Goal: Task Accomplishment & Management: Complete application form

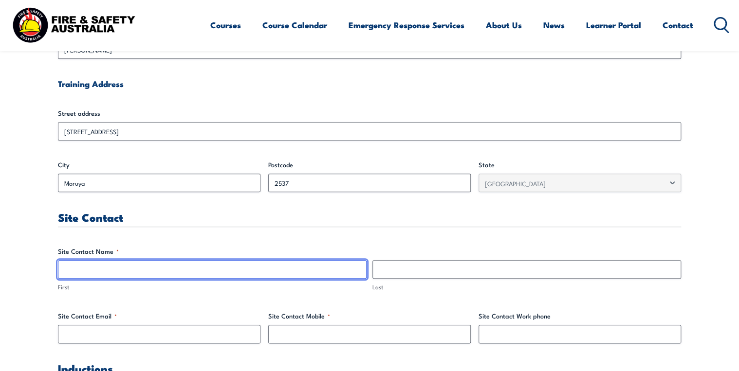
click at [197, 271] on input "First" at bounding box center [212, 269] width 308 height 18
type input "[PERSON_NAME]"
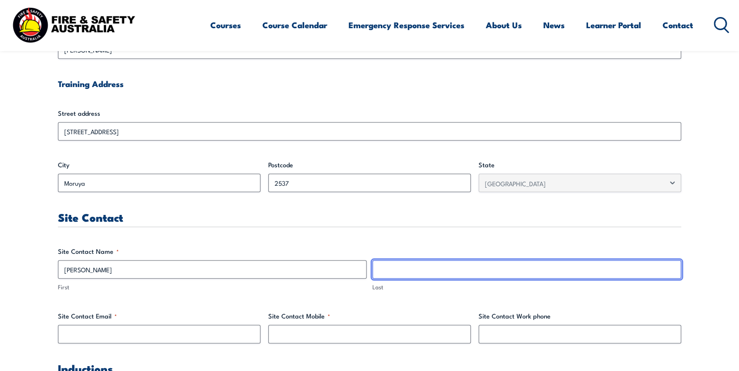
click at [403, 267] on input "Last" at bounding box center [526, 269] width 308 height 18
type input "Rose"
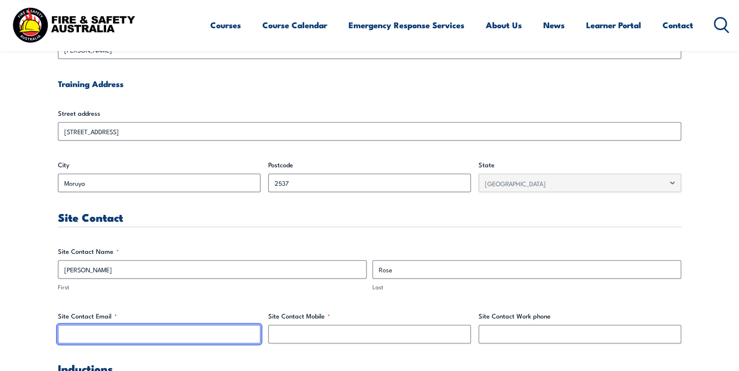
click at [197, 336] on input "Site Contact Email *" at bounding box center [159, 334] width 202 height 18
type input "[PERSON_NAME][EMAIL_ADDRESS][PERSON_NAME][DOMAIN_NAME]"
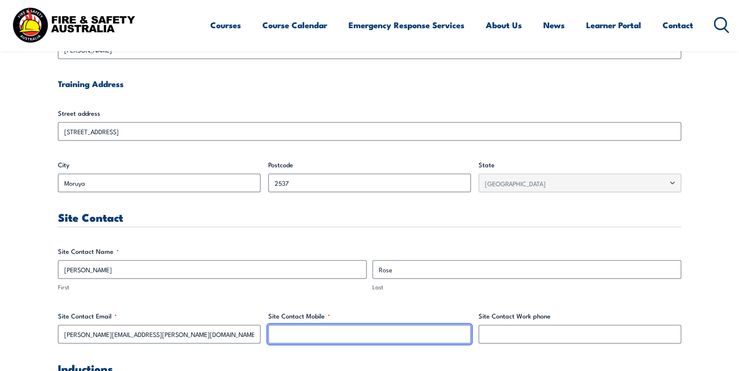
click at [339, 337] on input "Site Contact Mobile *" at bounding box center [369, 334] width 202 height 18
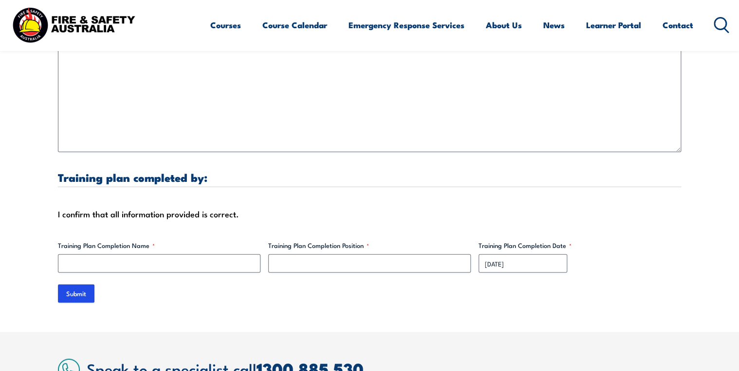
scroll to position [2919, 0]
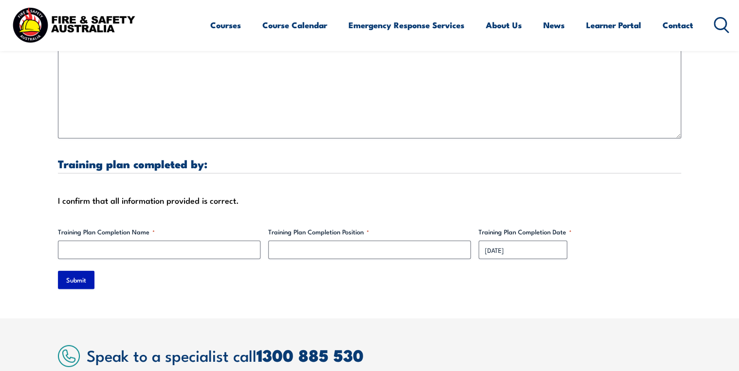
type input "0490 306 084"
click at [68, 271] on input "Submit" at bounding box center [76, 280] width 36 height 18
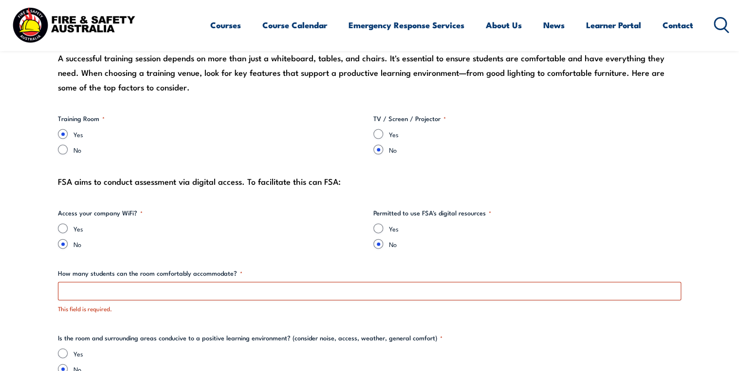
scroll to position [994, 0]
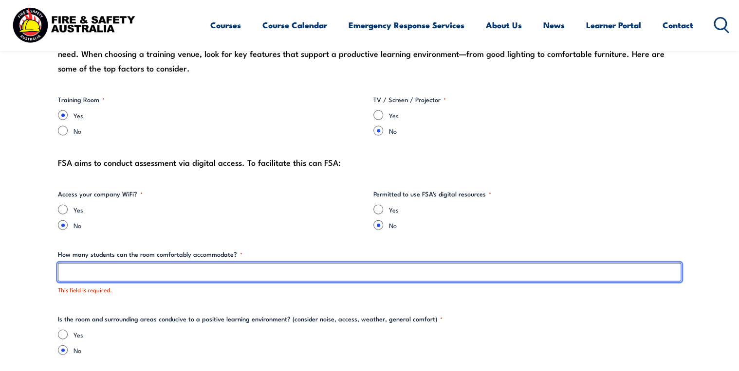
click at [249, 267] on input "How many students can the room comfortably accommodate? *" at bounding box center [369, 272] width 623 height 18
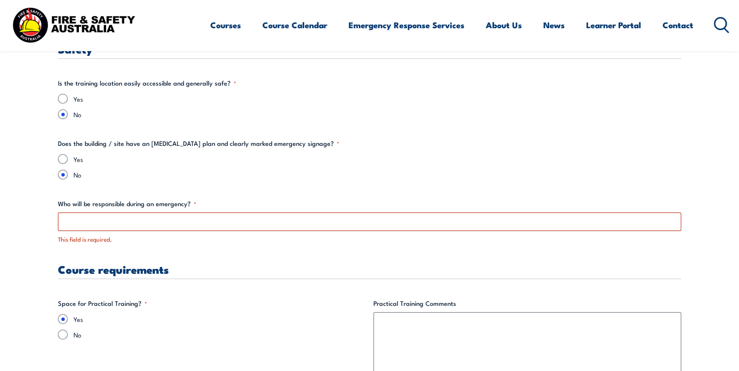
scroll to position [1694, 0]
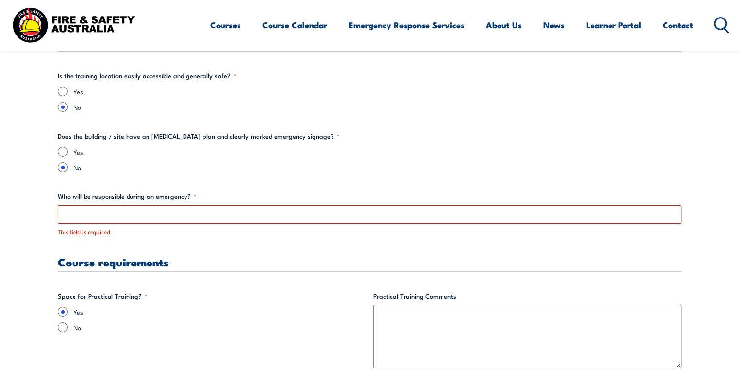
type input "20"
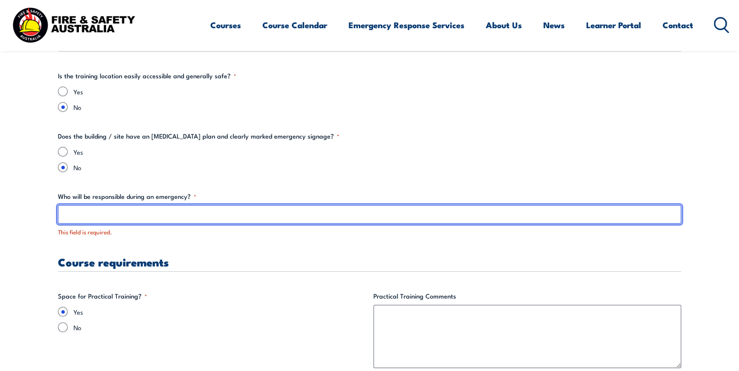
click at [199, 212] on input "Who will be responsible during an emergency? *" at bounding box center [369, 214] width 623 height 18
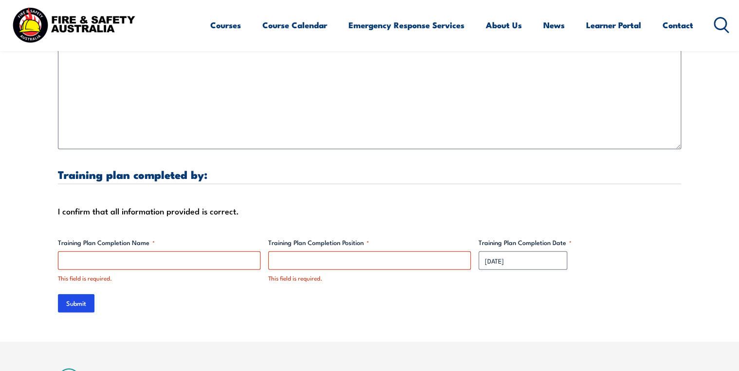
scroll to position [2979, 0]
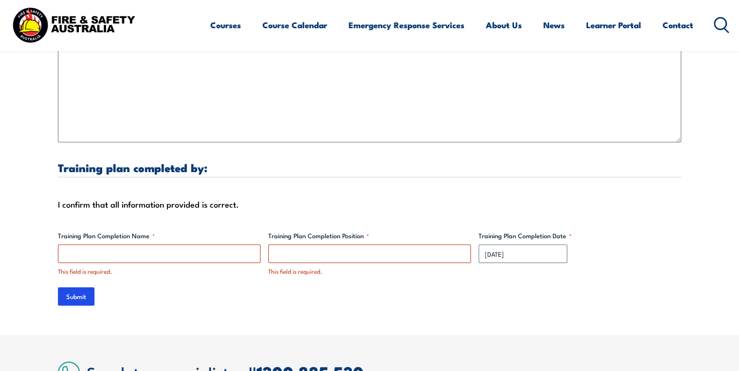
type input "Site Supervisor"
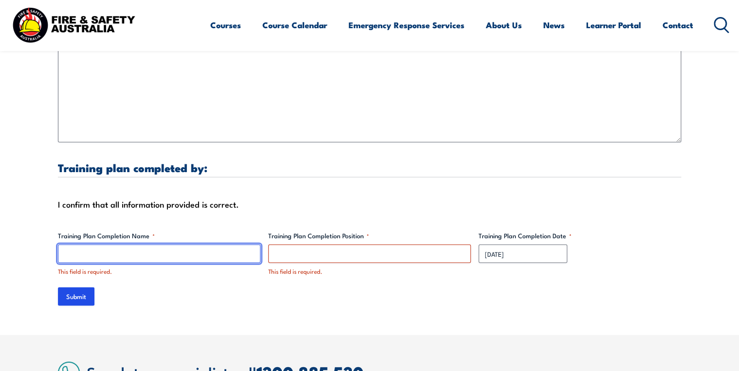
click at [183, 245] on input "Training Plan Completion Name *" at bounding box center [159, 254] width 202 height 18
type input "[PERSON_NAME]"
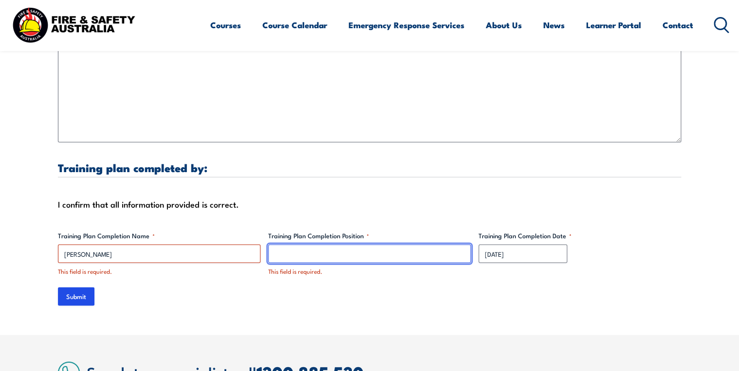
click at [324, 245] on input "Training Plan Completion Position *" at bounding box center [369, 254] width 202 height 18
type input "Director"
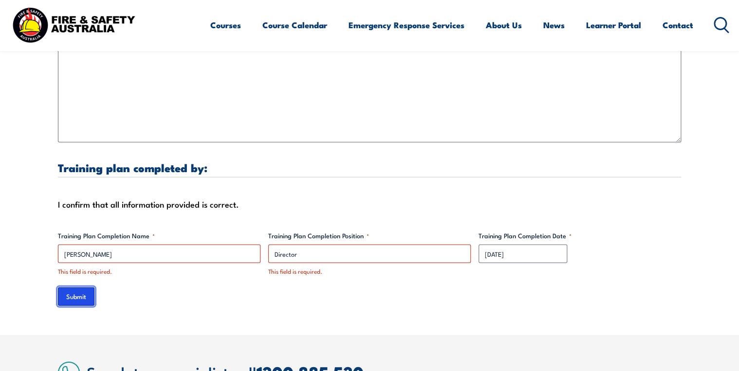
click at [78, 288] on input "Submit" at bounding box center [76, 297] width 36 height 18
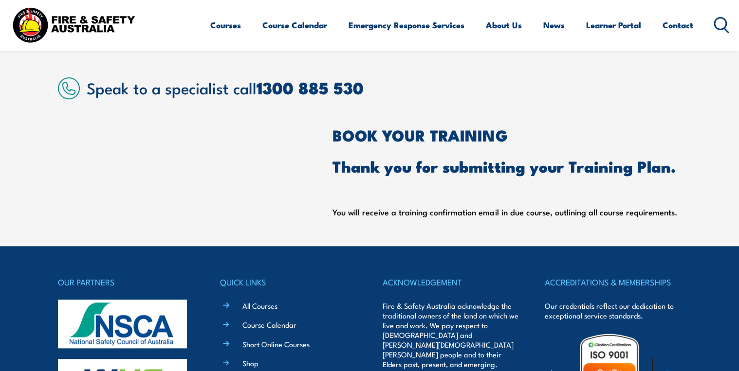
scroll to position [199, 0]
